Goal: Use online tool/utility: Utilize a website feature to perform a specific function

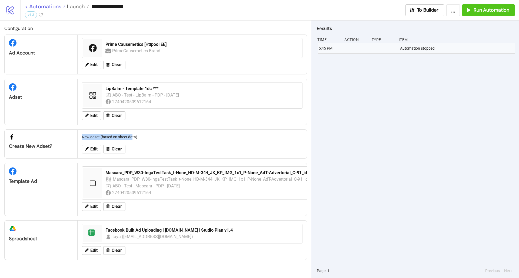
click at [46, 6] on link "< Automations" at bounding box center [45, 6] width 41 height 5
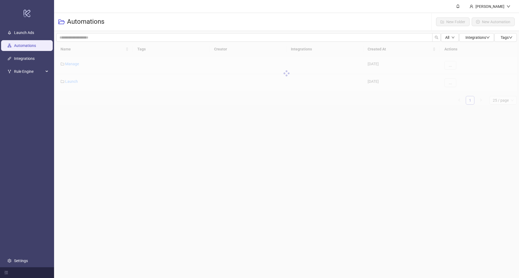
click at [69, 83] on div at bounding box center [286, 73] width 460 height 63
click at [69, 82] on link "Launch" at bounding box center [71, 81] width 13 height 4
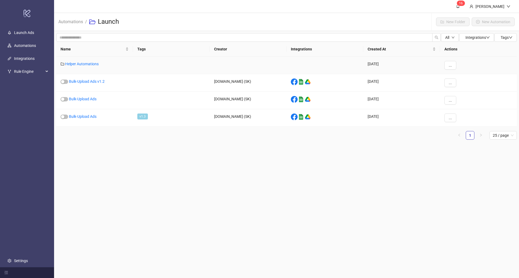
click at [80, 68] on div "Helper Automations" at bounding box center [94, 66] width 77 height 18
click at [79, 67] on div "Helper Automations" at bounding box center [94, 66] width 77 height 18
click at [78, 65] on link "Helper Automations" at bounding box center [81, 64] width 33 height 4
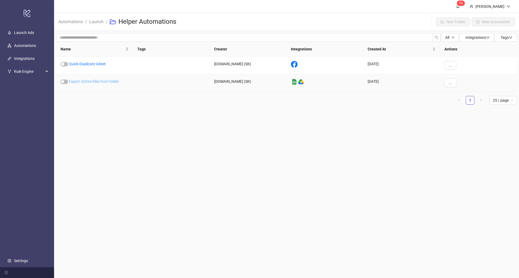
click at [86, 81] on link "Export GDrive files from folder" at bounding box center [94, 81] width 50 height 4
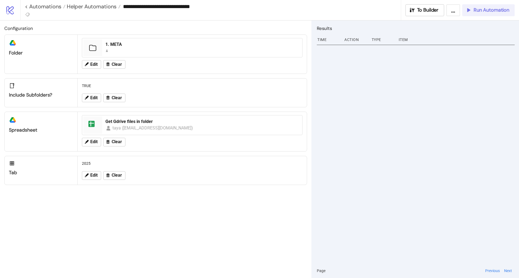
click at [469, 7] on icon "button" at bounding box center [468, 10] width 6 height 6
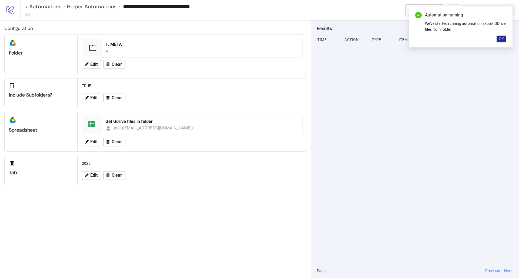
click at [499, 39] on span "OK" at bounding box center [500, 39] width 5 height 4
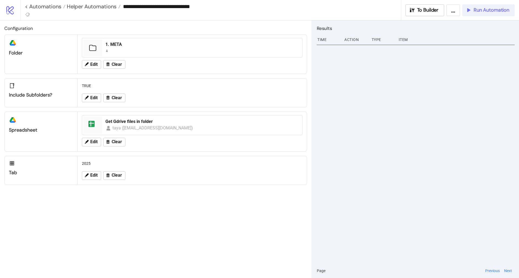
click at [450, 99] on div at bounding box center [416, 153] width 198 height 221
